Goal: Transaction & Acquisition: Subscribe to service/newsletter

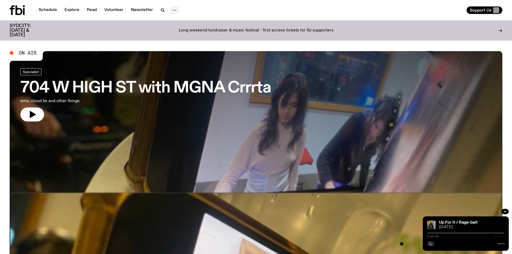
click at [172, 9] on icon "button" at bounding box center [174, 10] width 6 height 6
click at [140, 14] on div "Schedule Explore Read Volunteer Newsletter About Us Contact" at bounding box center [132, 10] width 244 height 10
click at [54, 8] on link "Schedule" at bounding box center [47, 10] width 25 height 8
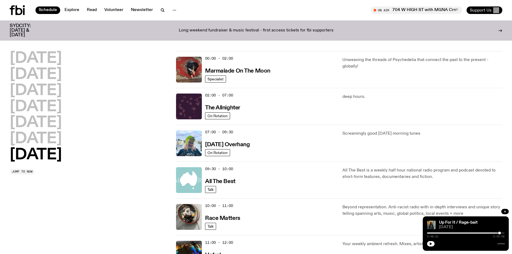
click at [480, 9] on span "Support Us" at bounding box center [480, 10] width 22 height 5
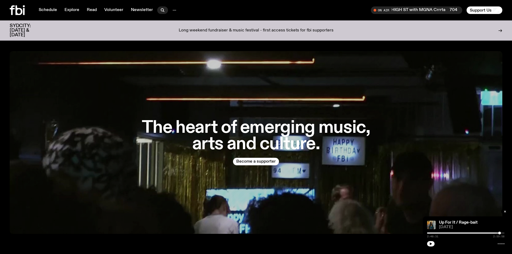
click at [161, 9] on icon "button" at bounding box center [162, 10] width 2 height 2
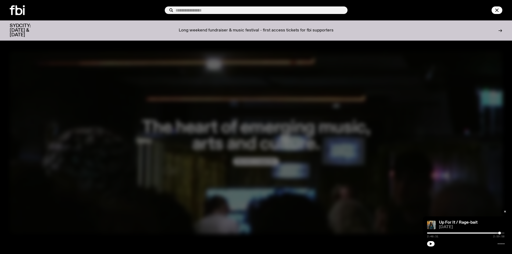
click at [193, 10] on input "text" at bounding box center [259, 10] width 168 height 5
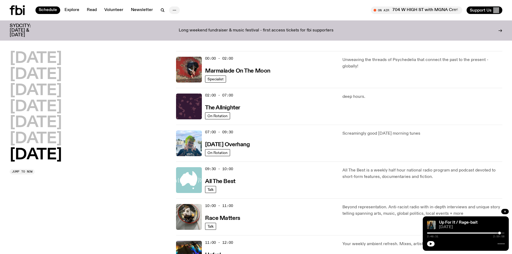
click at [172, 8] on icon "button" at bounding box center [174, 10] width 6 height 6
click at [173, 28] on link "Contact" at bounding box center [174, 31] width 27 height 8
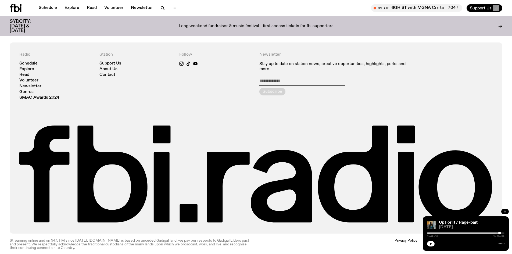
scroll to position [1296, 0]
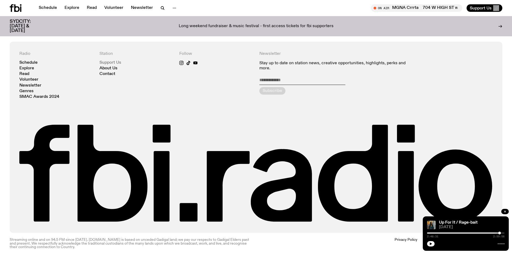
click at [106, 61] on link "Support Us" at bounding box center [110, 63] width 22 height 4
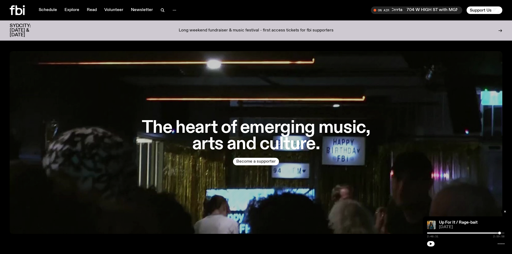
click at [250, 160] on button "Become a supporter" at bounding box center [256, 162] width 46 height 8
